Goal: Task Accomplishment & Management: Use online tool/utility

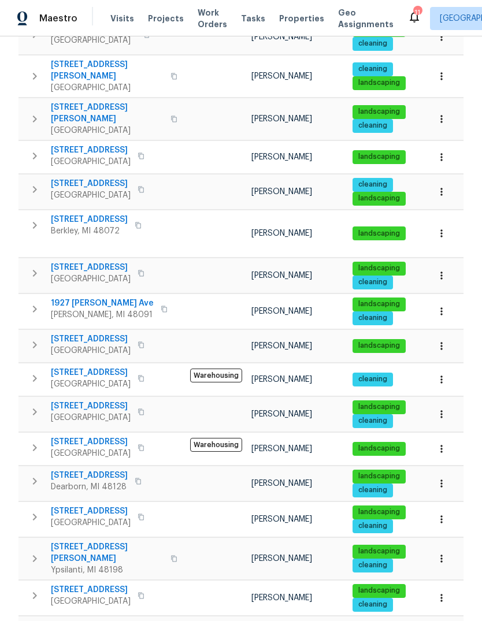
scroll to position [262, 0]
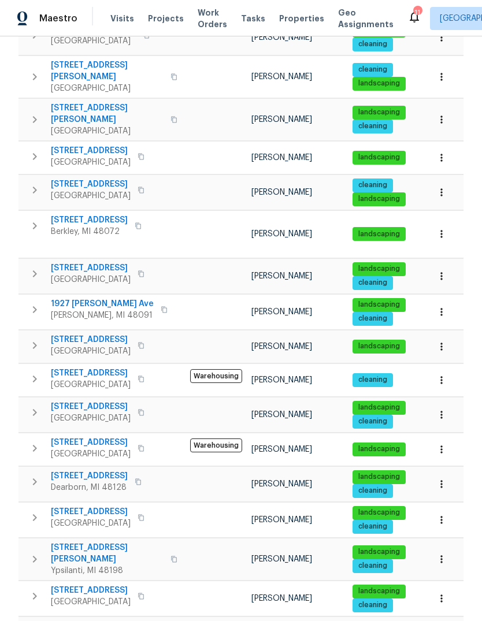
click at [80, 437] on span "[STREET_ADDRESS]" at bounding box center [91, 443] width 80 height 12
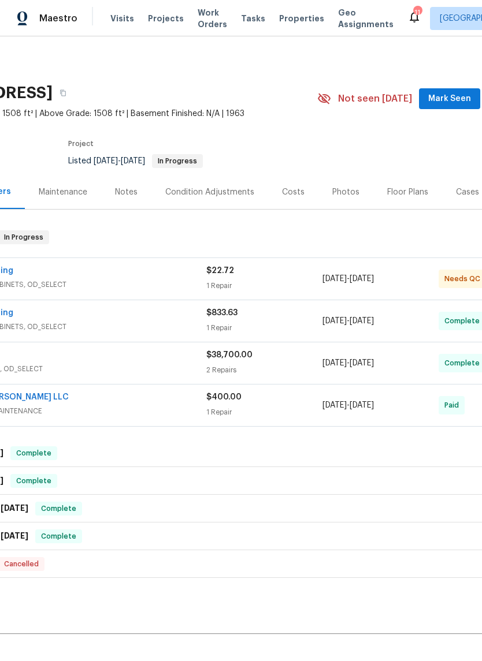
scroll to position [0, 103]
click at [345, 194] on div "Photos" at bounding box center [344, 193] width 27 height 12
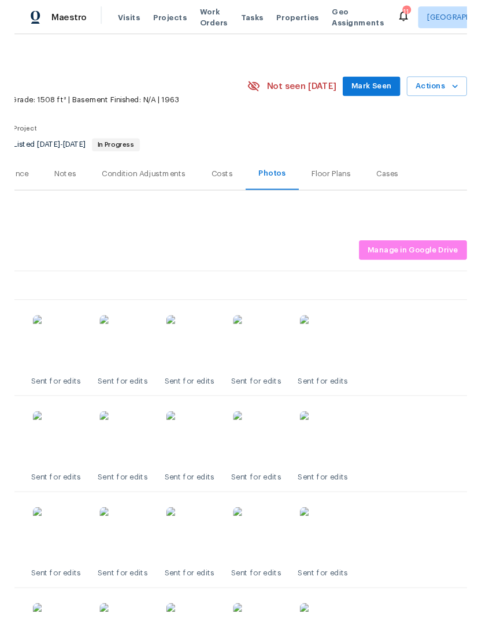
scroll to position [8, 171]
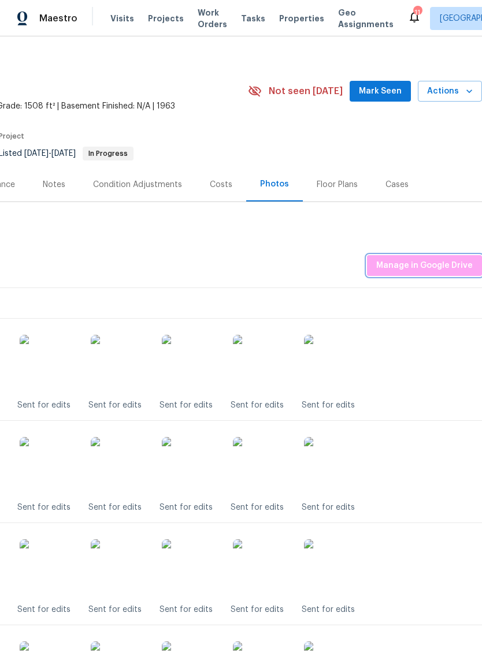
click at [456, 266] on span "Manage in Google Drive" at bounding box center [424, 266] width 96 height 14
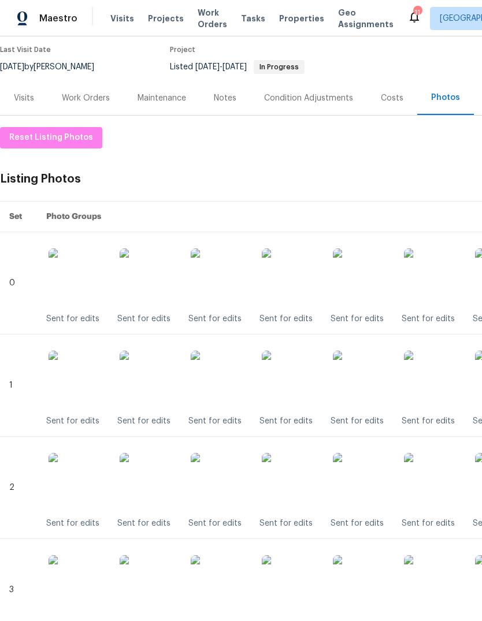
scroll to position [94, 0]
click at [28, 142] on span "Reset Listing Photos" at bounding box center [51, 138] width 84 height 14
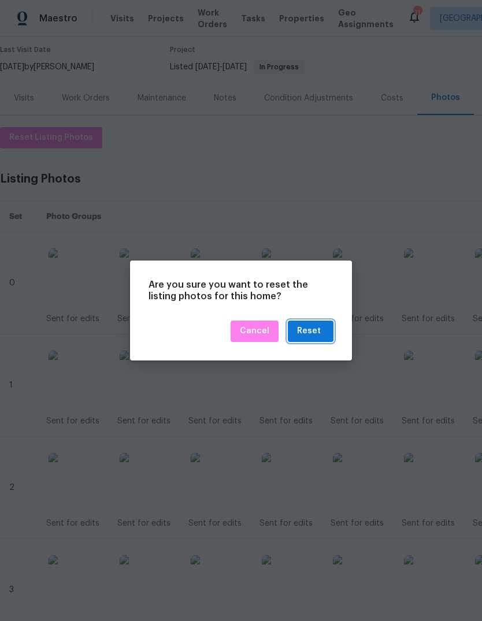
click at [315, 339] on button "Reset" at bounding box center [311, 331] width 46 height 21
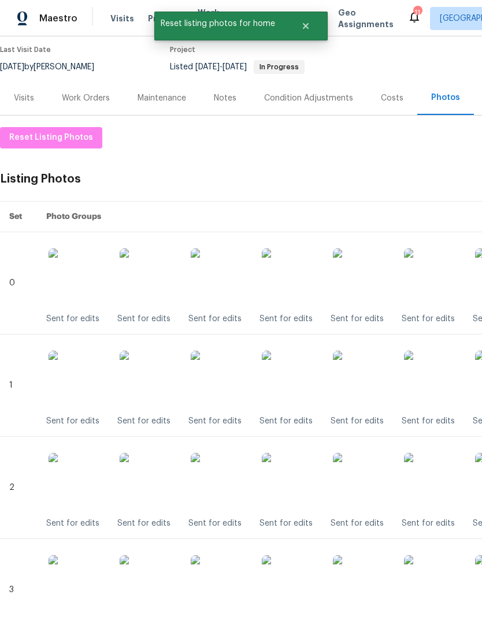
scroll to position [0, 0]
